Goal: Information Seeking & Learning: Learn about a topic

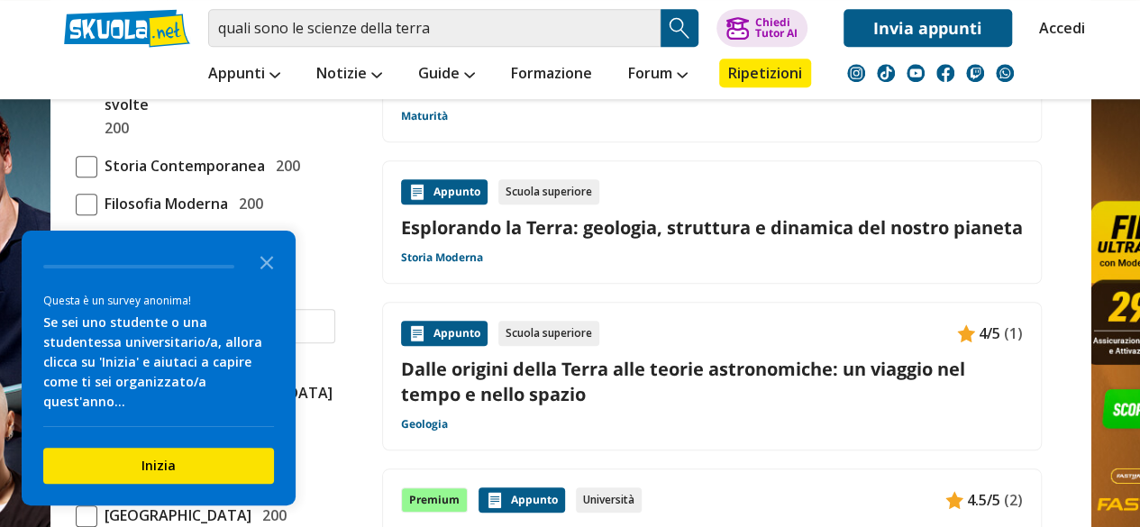
scroll to position [631, 0]
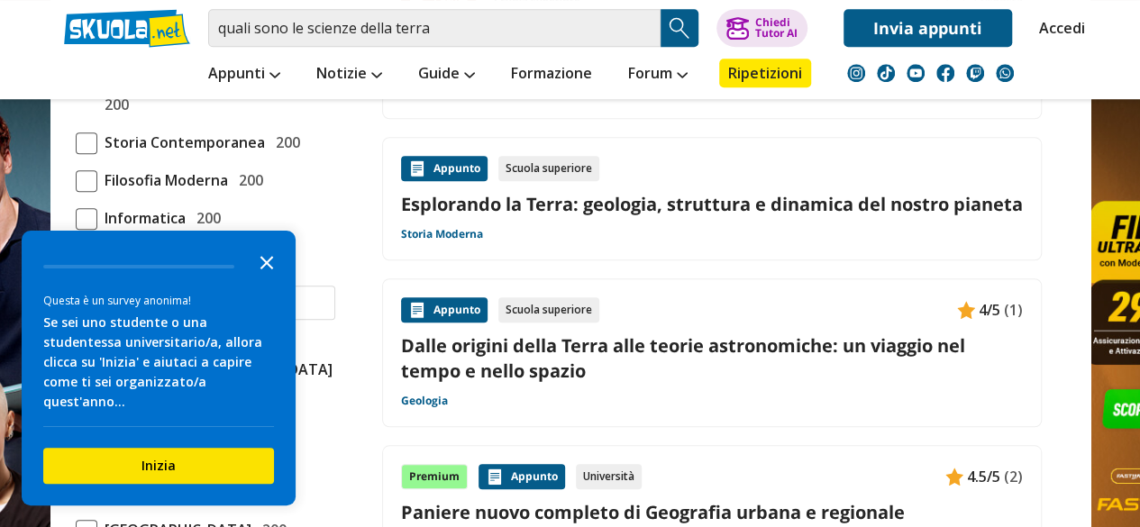
click at [269, 269] on polygon "Close the survey" at bounding box center [267, 263] width 14 height 14
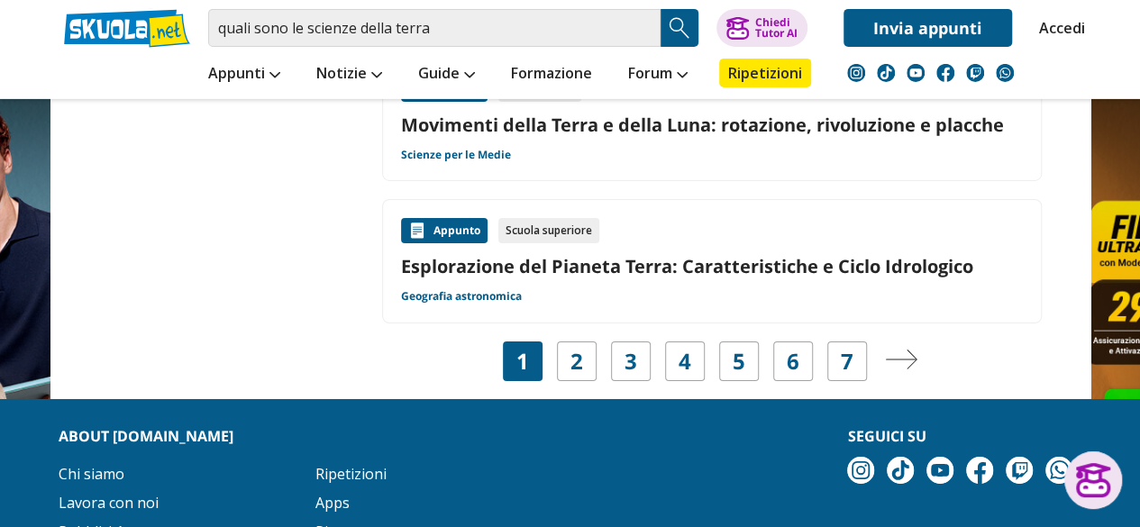
scroll to position [2974, 0]
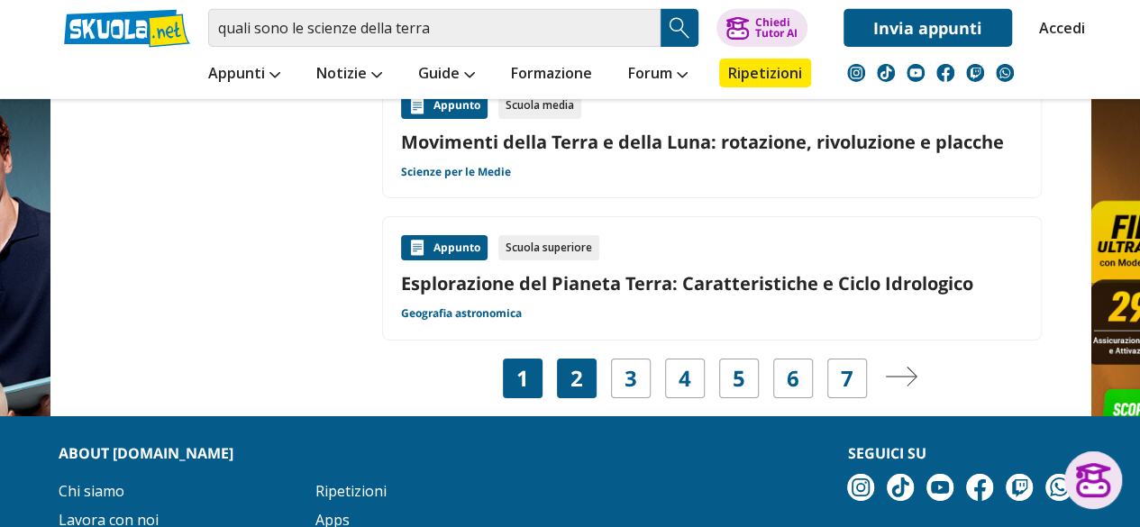
click at [580, 371] on link "2" at bounding box center [576, 378] width 13 height 25
click at [568, 369] on div "2" at bounding box center [577, 379] width 40 height 40
click at [612, 360] on div "3" at bounding box center [631, 379] width 40 height 40
